Goal: Task Accomplishment & Management: Use online tool/utility

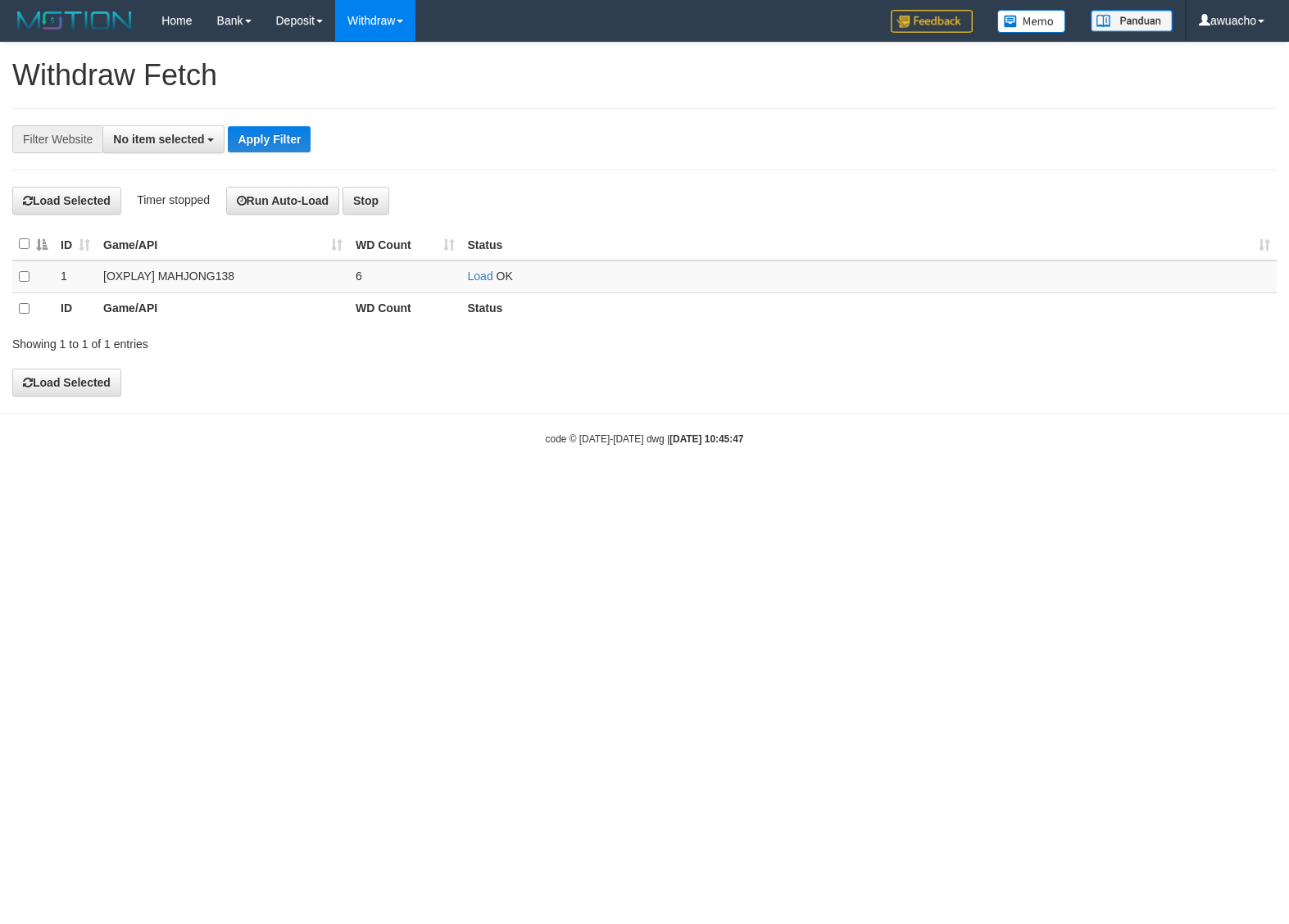
select select
click at [480, 277] on link "Load" at bounding box center [480, 276] width 25 height 13
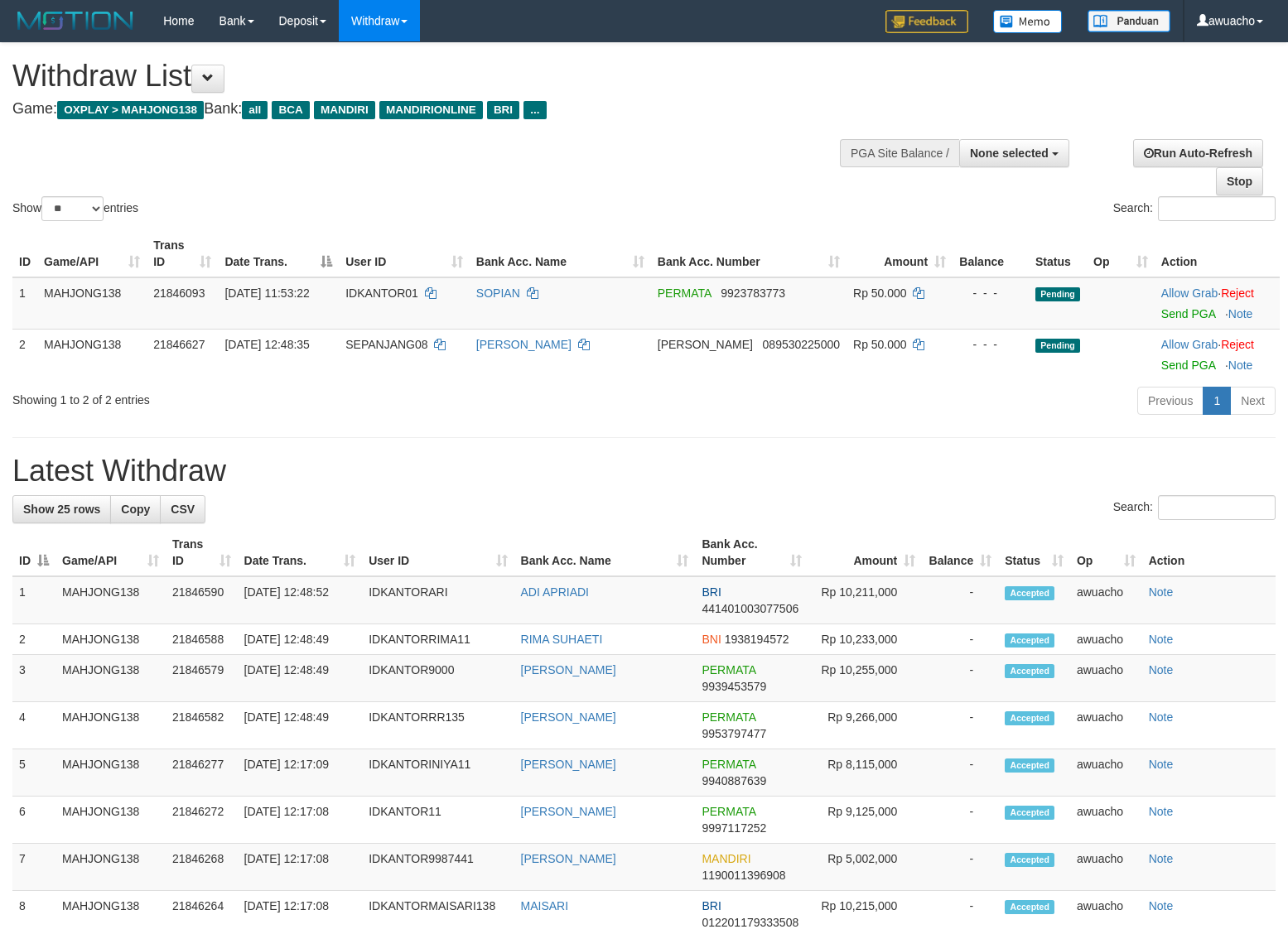
select select
select select "**"
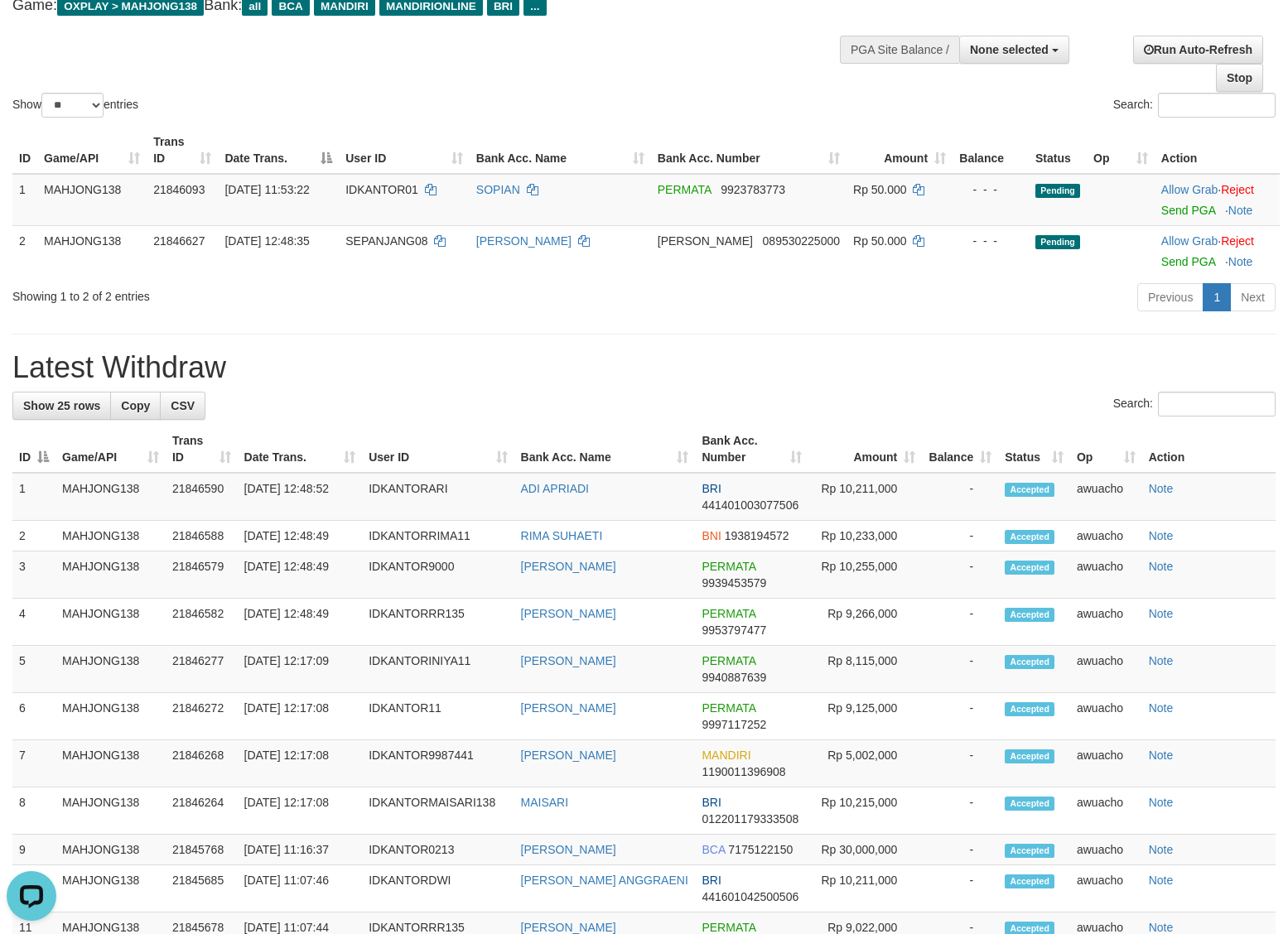
click at [713, 105] on div "Search:" at bounding box center [967, 107] width 620 height 29
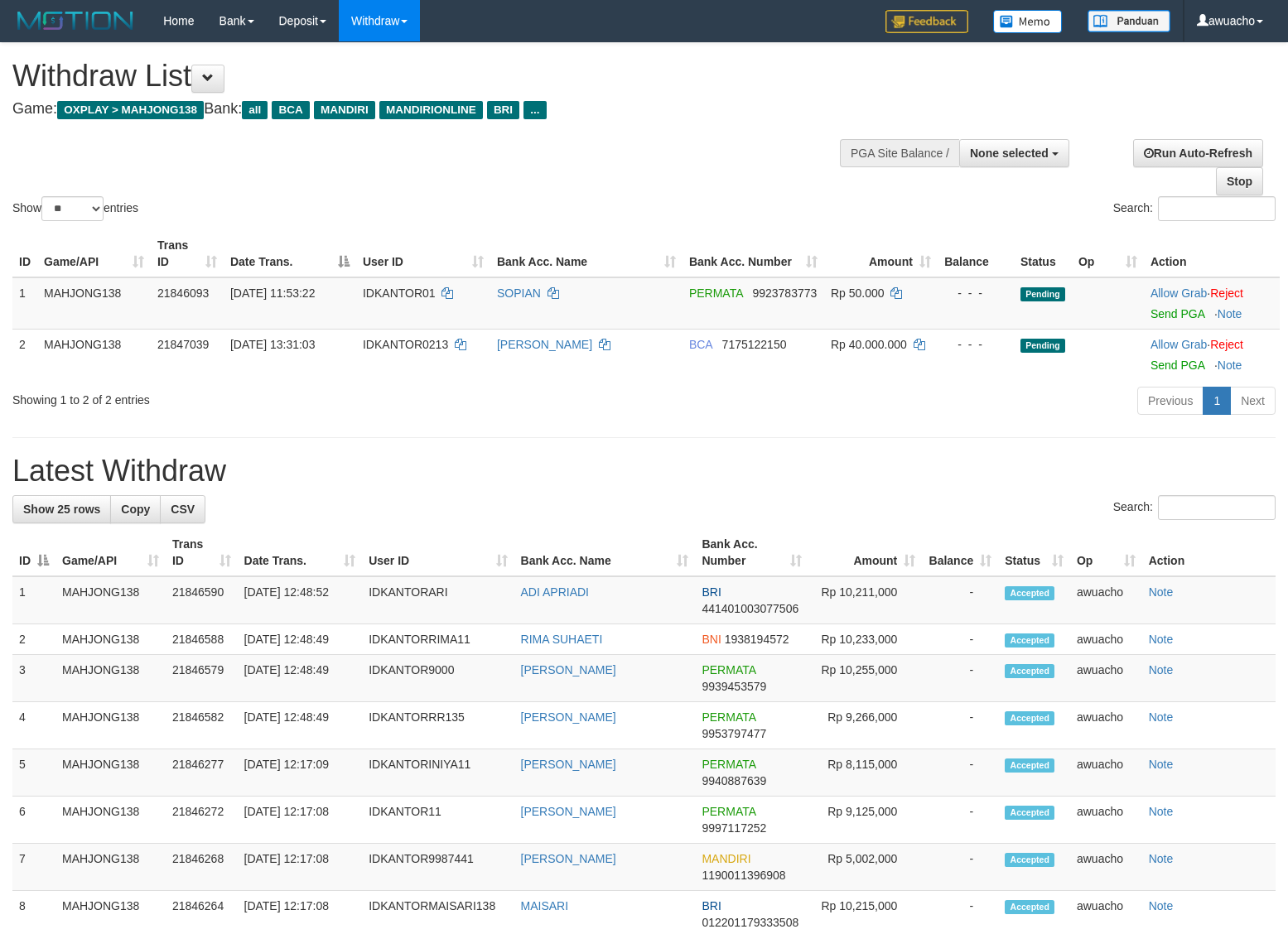
select select
select select "**"
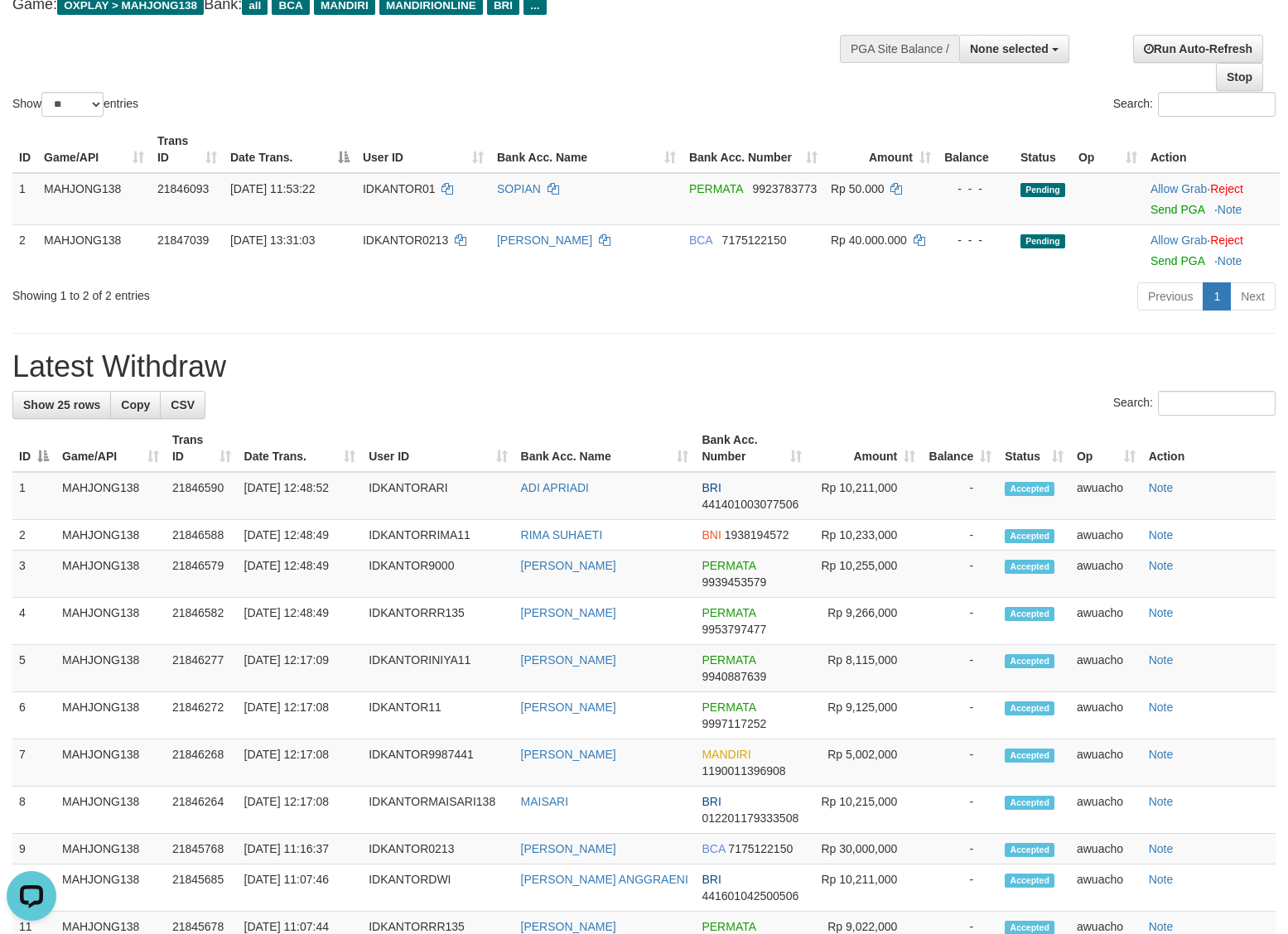
click at [614, 291] on div "Previous 1 Next" at bounding box center [913, 297] width 726 height 35
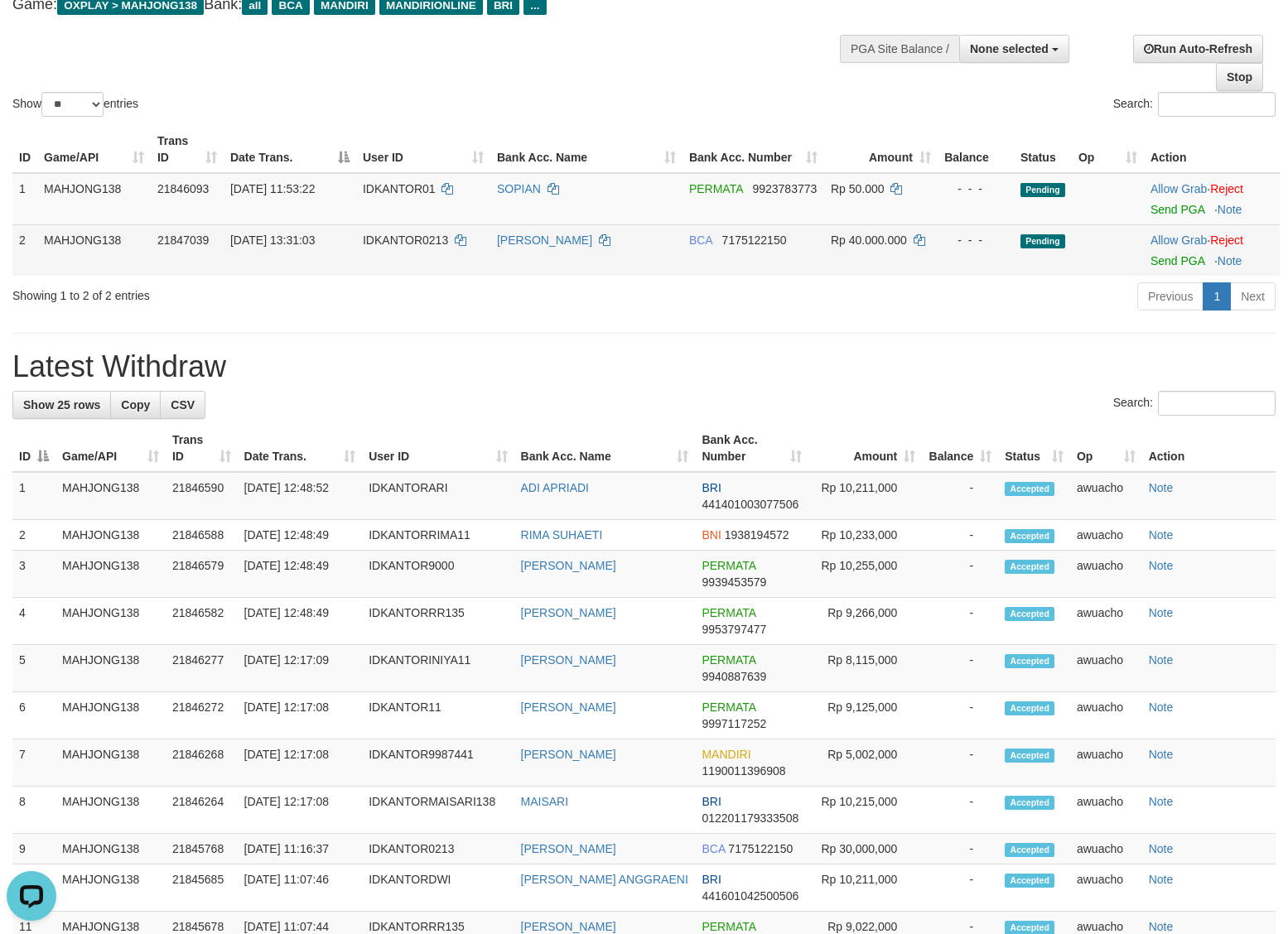
click at [403, 240] on span "IDKANTOR0213" at bounding box center [406, 240] width 86 height 13
click at [402, 237] on span "IDKANTOR0213" at bounding box center [406, 240] width 86 height 13
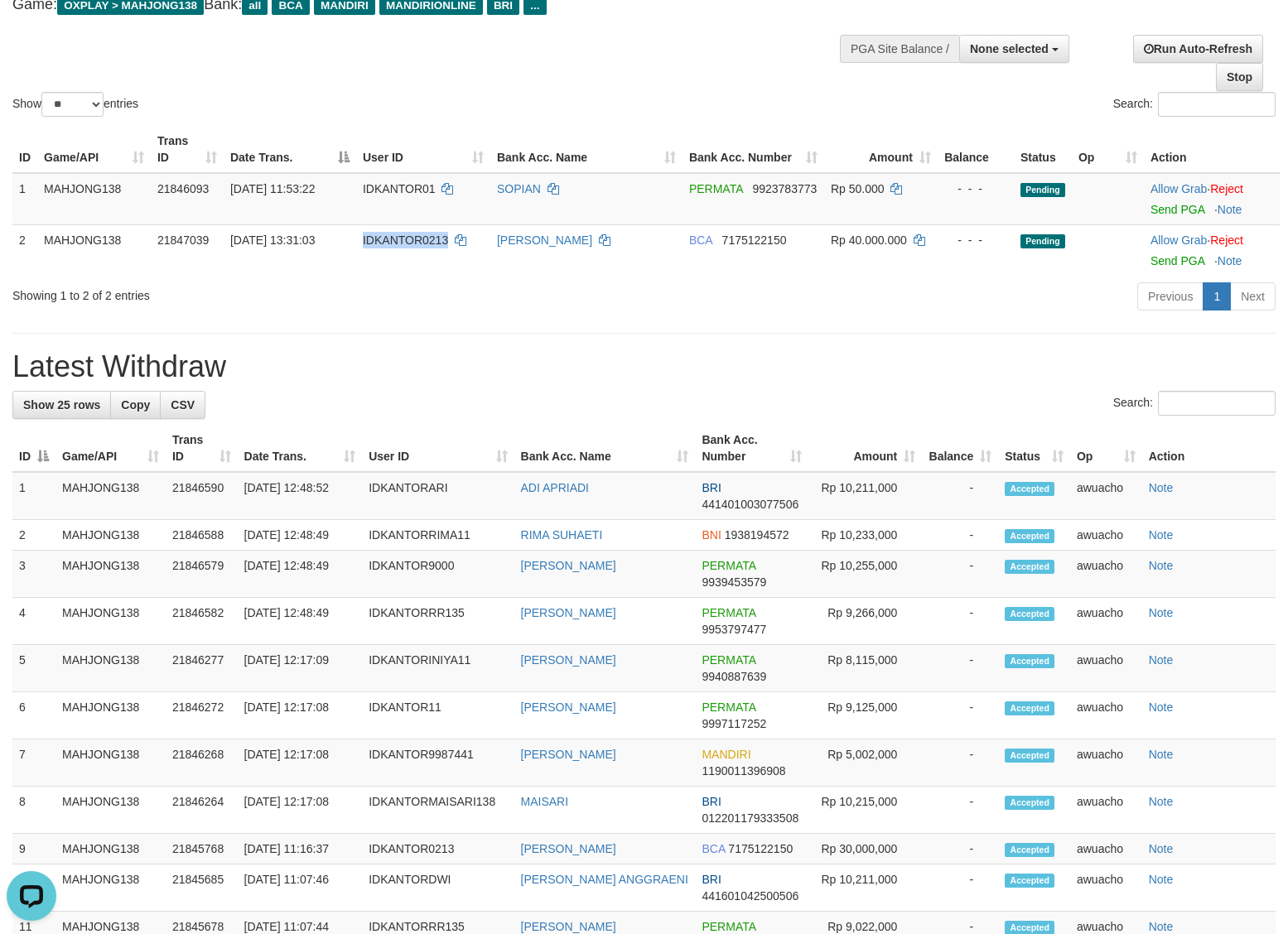
copy span "IDKANTOR0213"
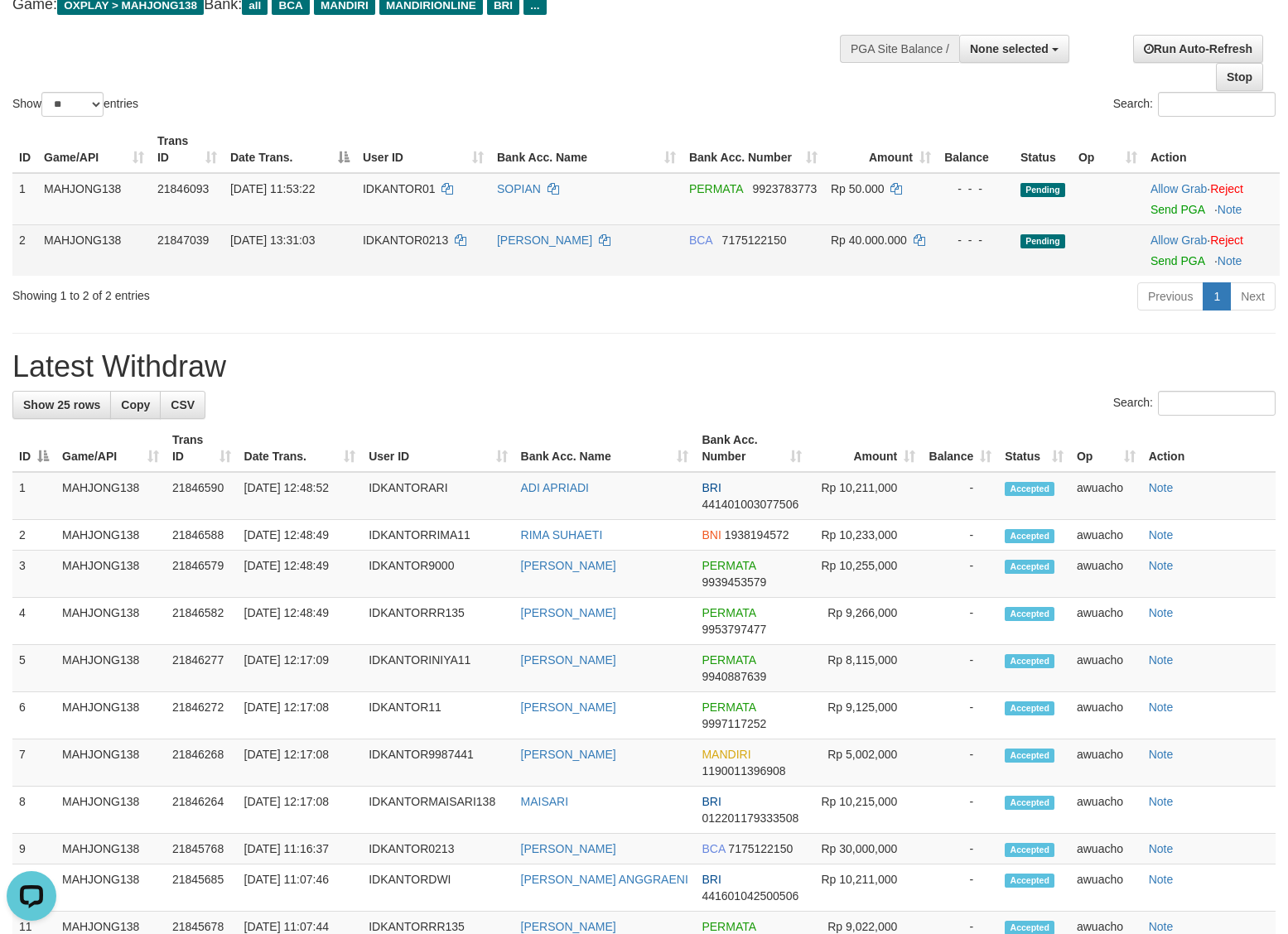
click at [284, 246] on span "[DATE] 13:31:03" at bounding box center [272, 240] width 85 height 13
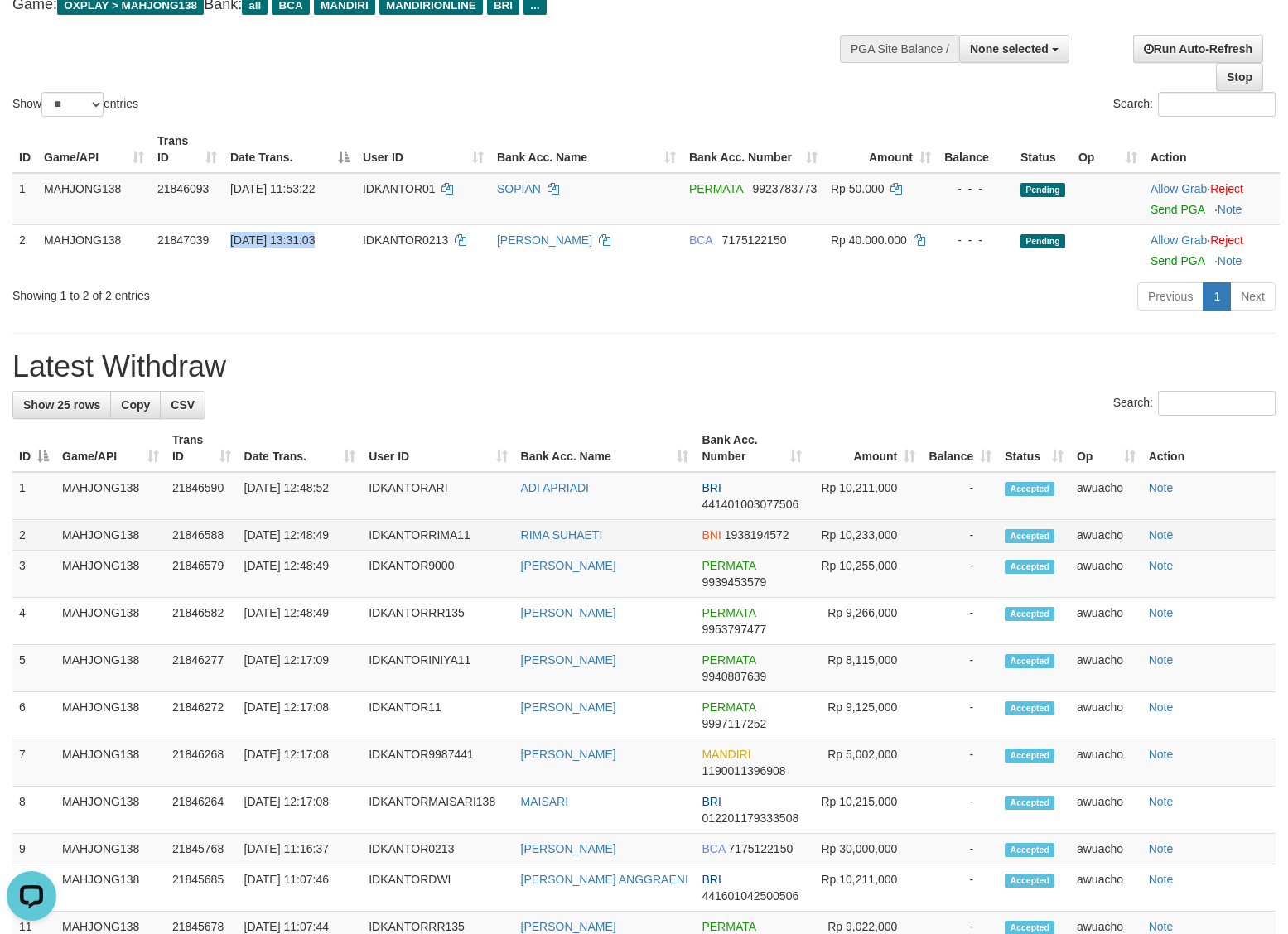
copy td "[DATE] 13:31:03"
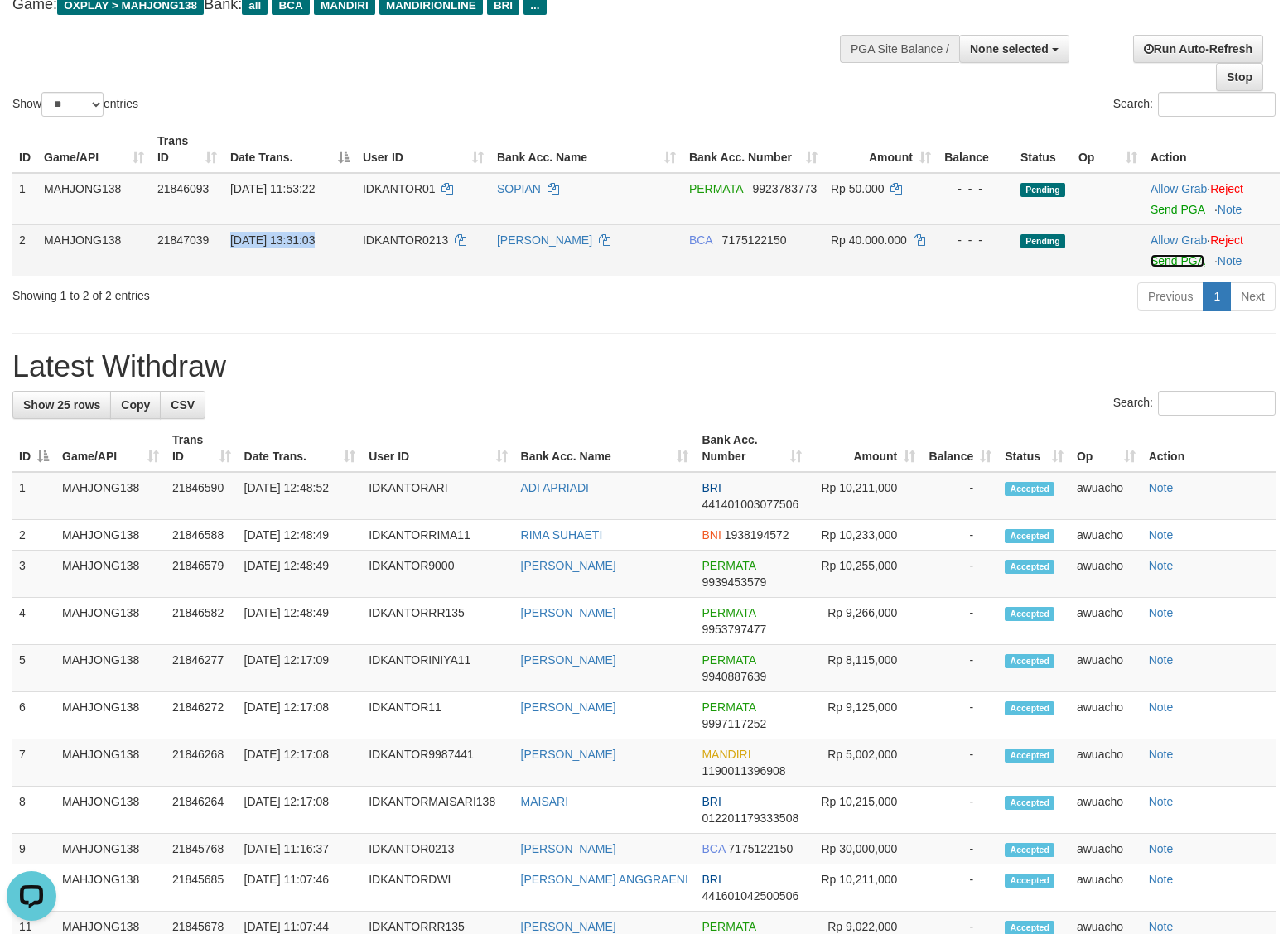
drag, startPoint x: 1170, startPoint y: 266, endPoint x: 743, endPoint y: 241, distance: 427.7
click at [1170, 266] on link "Send PGA" at bounding box center [1177, 261] width 54 height 13
